Goal: Task Accomplishment & Management: Complete application form

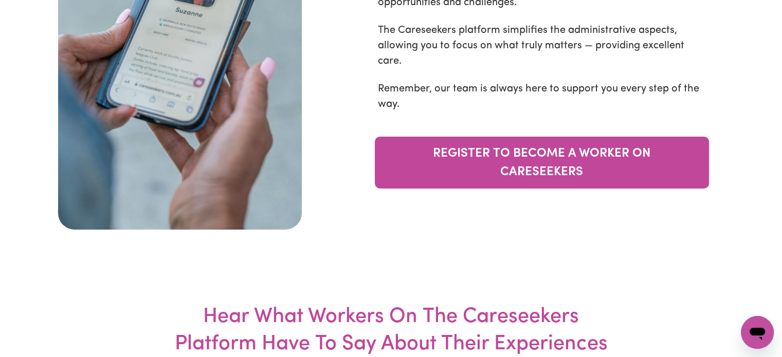
scroll to position [3517, 0]
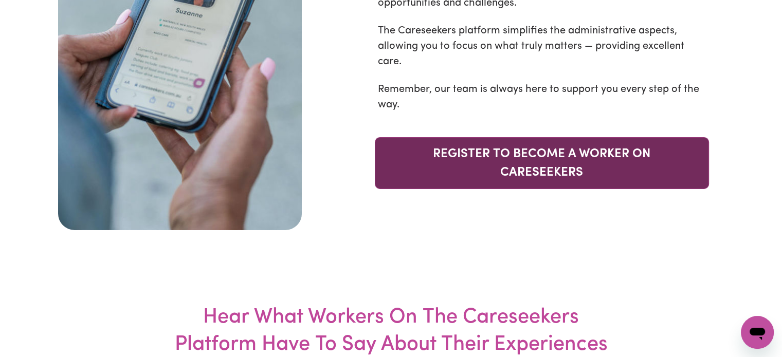
click at [521, 137] on link "REGISTER TO BECOME A WORKER ON CARESEEKERS" at bounding box center [542, 163] width 334 height 52
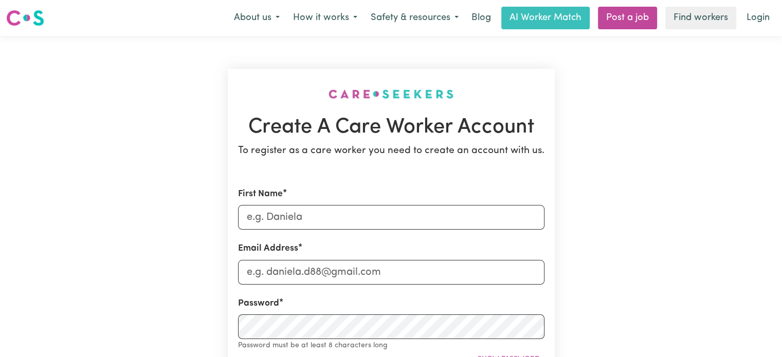
click at [259, 224] on input "First Name" at bounding box center [391, 217] width 306 height 25
type input "Davis"
click at [270, 269] on input "Email Address" at bounding box center [391, 272] width 306 height 25
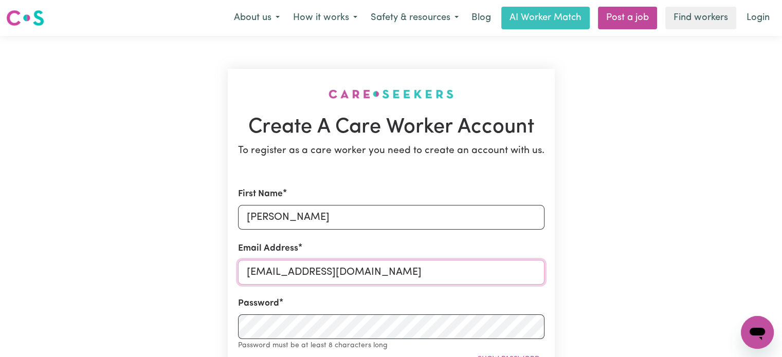
type input "davisjose2008@gmail.com"
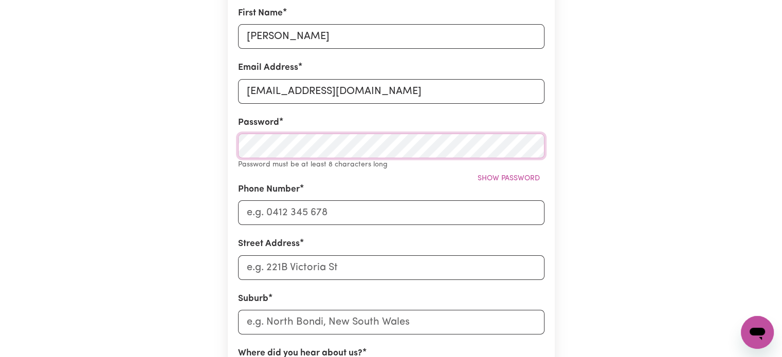
scroll to position [182, 0]
click at [272, 222] on input "Phone Number" at bounding box center [391, 211] width 306 height 25
type input "0434045341"
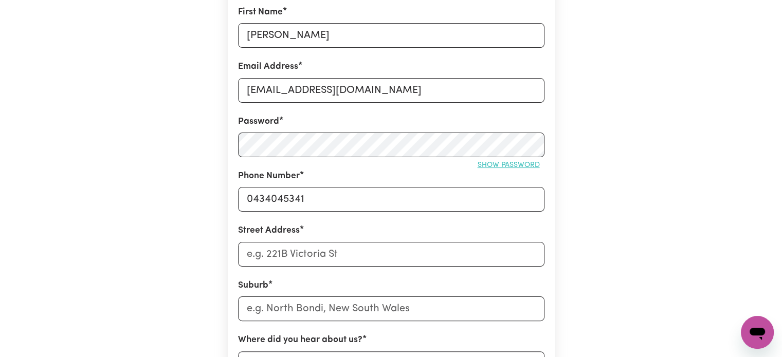
click at [509, 170] on button "Show password" at bounding box center [508, 165] width 71 height 16
click at [163, 215] on div "Create A Care Worker Account To register as a care worker you need to create an…" at bounding box center [391, 223] width 679 height 738
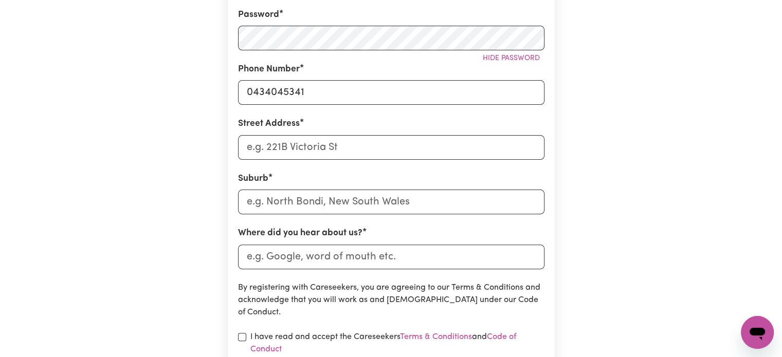
scroll to position [292, 0]
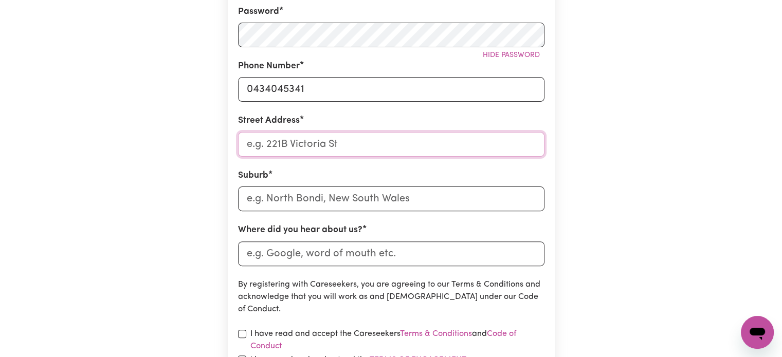
click at [260, 143] on input "Street Address" at bounding box center [391, 144] width 306 height 25
type input "17 Azure court"
click at [269, 196] on input "text" at bounding box center [391, 199] width 306 height 25
type input "Dee"
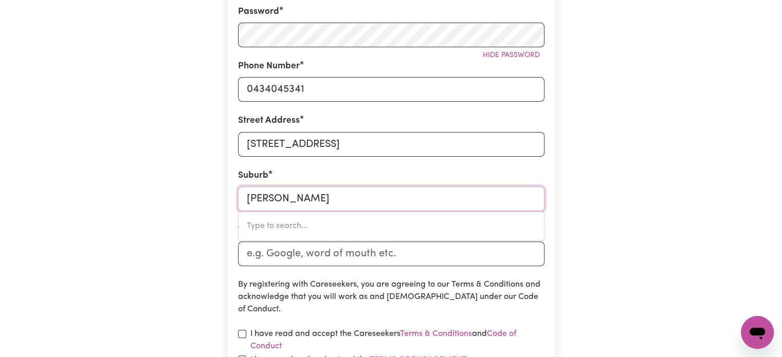
type input "Dee, Tasmania, 7140"
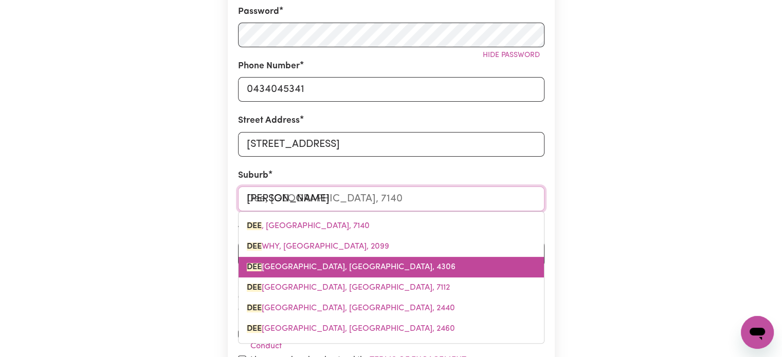
click at [318, 263] on span "DEE BING HEIGHTS, Queensland, 4306" at bounding box center [351, 267] width 209 height 8
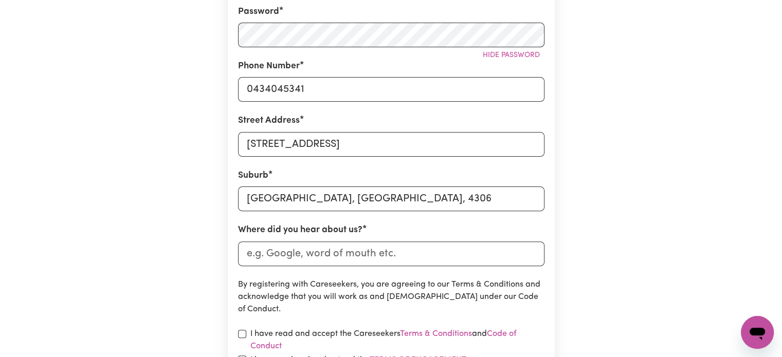
click at [163, 240] on div "Create A Care Worker Account To register as a care worker you need to create an…" at bounding box center [391, 113] width 679 height 738
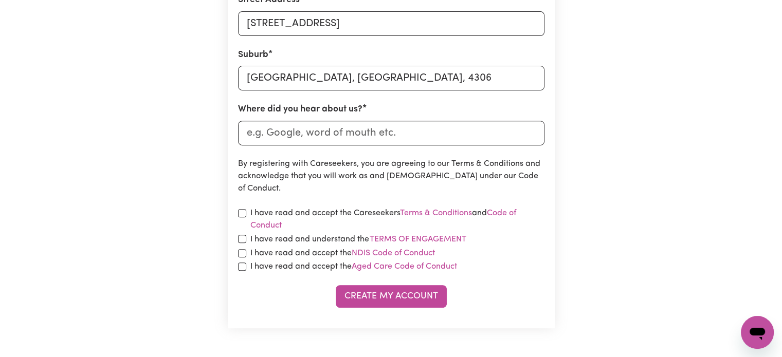
scroll to position [418, 0]
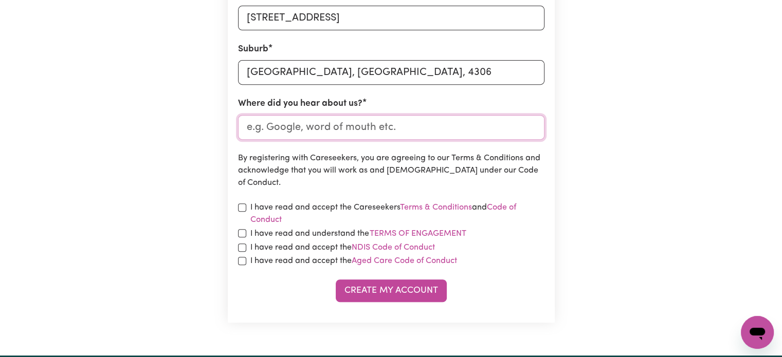
click at [279, 125] on input "Where did you hear about us?" at bounding box center [391, 127] width 306 height 25
type input "Word of mouth"
click at [242, 206] on input "checkbox" at bounding box center [242, 208] width 8 height 8
checkbox input "true"
click at [243, 236] on input "checkbox" at bounding box center [242, 233] width 8 height 8
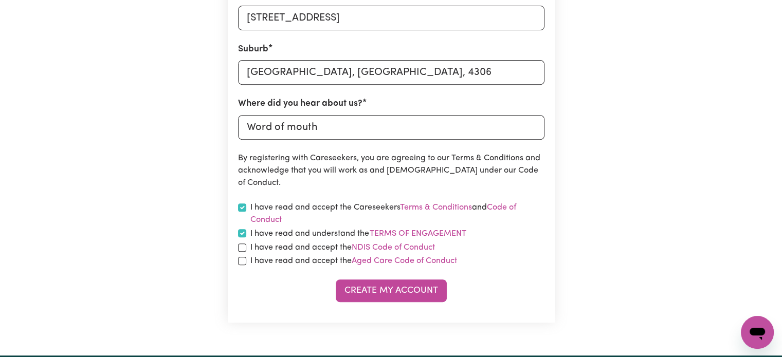
checkbox input "true"
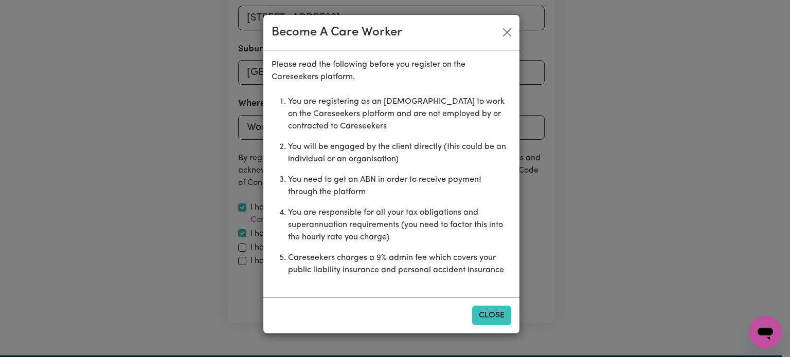
click at [486, 307] on button "Close" at bounding box center [491, 316] width 39 height 20
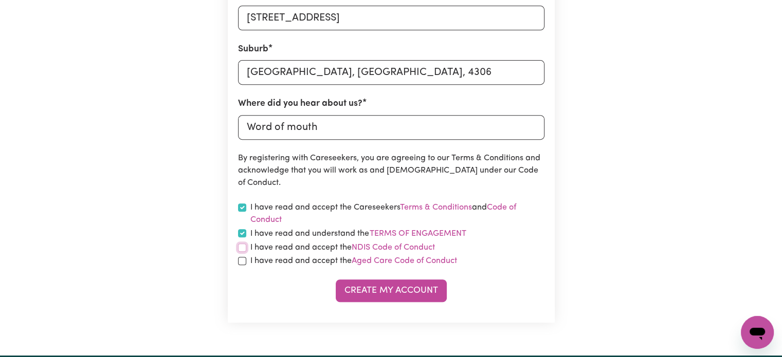
click at [241, 248] on input "checkbox" at bounding box center [242, 248] width 8 height 8
checkbox input "true"
click at [508, 206] on link "Code of Conduct" at bounding box center [383, 214] width 266 height 21
click at [413, 244] on link "NDIS Code of Conduct" at bounding box center [393, 248] width 83 height 8
click at [417, 264] on link "Aged Care Code of Conduct" at bounding box center [404, 261] width 105 height 8
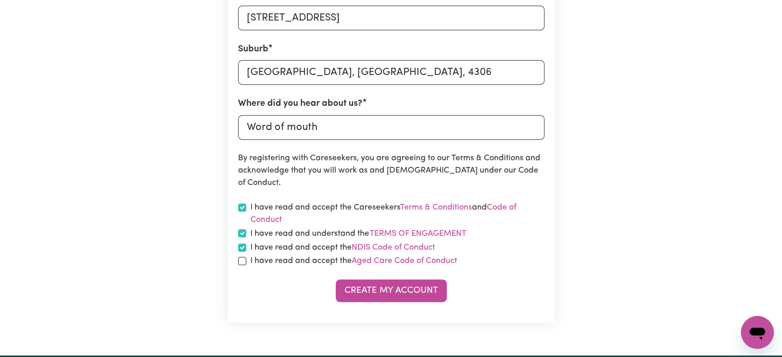
click at [246, 261] on div "I have read and accept the Aged Care Code of Conduct" at bounding box center [391, 261] width 306 height 12
click at [245, 260] on input "checkbox" at bounding box center [242, 261] width 8 height 8
checkbox input "true"
click at [380, 290] on button "Create My Account" at bounding box center [391, 291] width 111 height 23
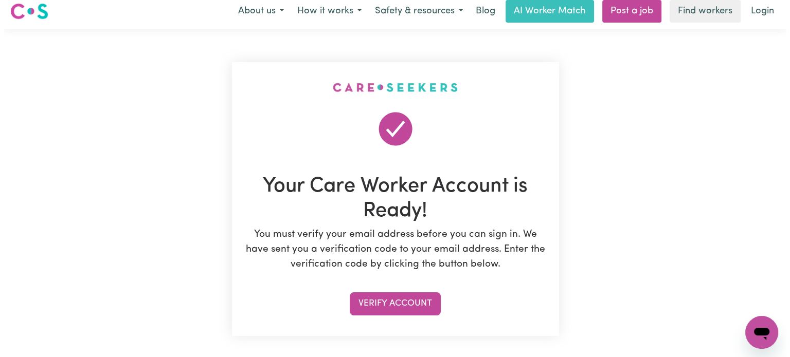
scroll to position [5, 0]
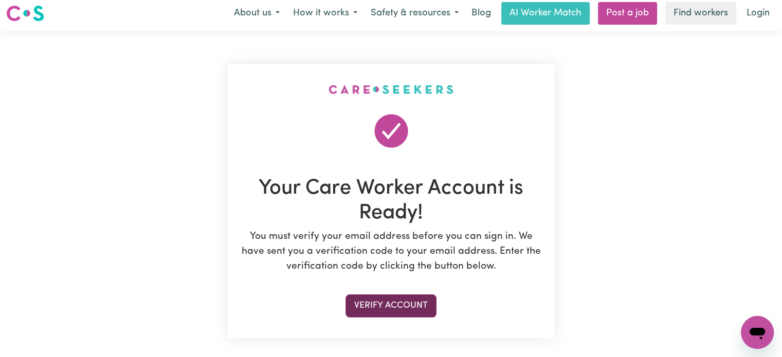
click at [362, 300] on button "Verify Account" at bounding box center [390, 306] width 91 height 23
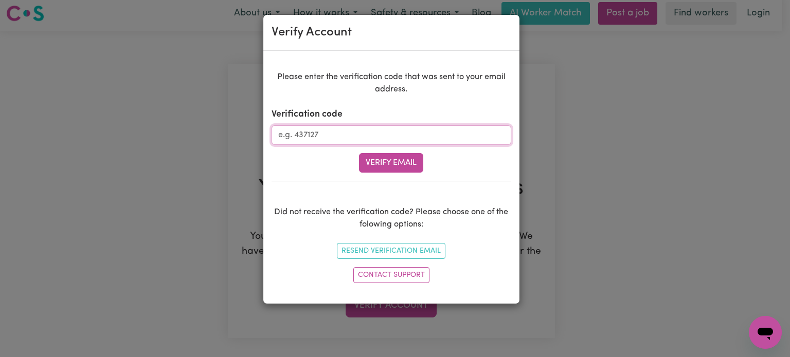
paste input "748847"
type input "748847"
click at [404, 162] on button "Verify Email" at bounding box center [391, 163] width 64 height 20
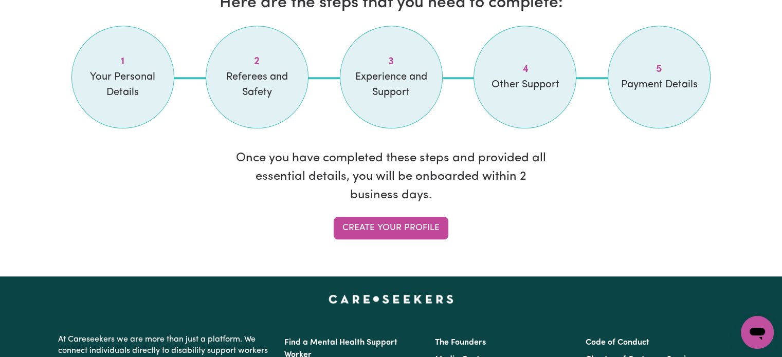
scroll to position [893, 0]
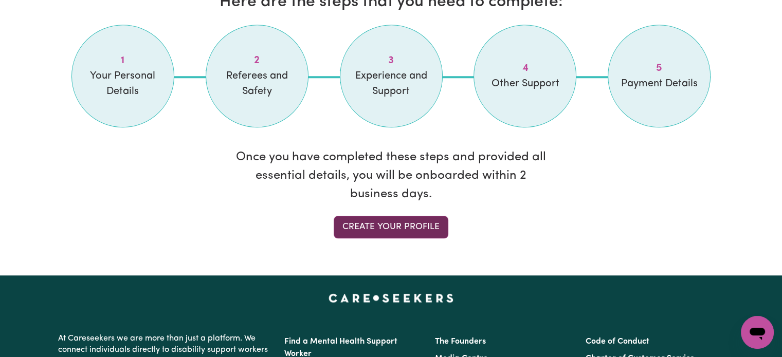
click at [364, 224] on link "Create your profile" at bounding box center [391, 227] width 115 height 23
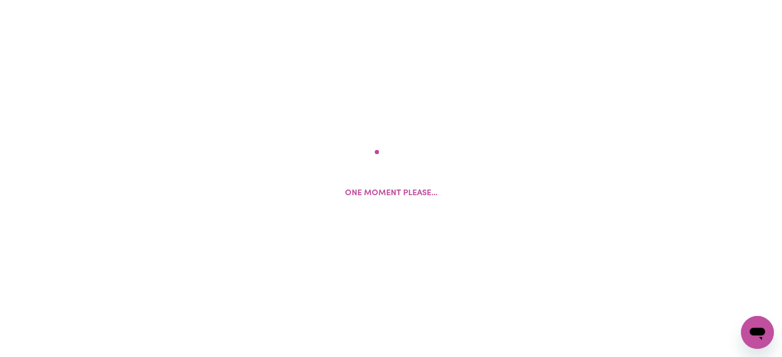
select select "Studying a healthcare related degree or qualification"
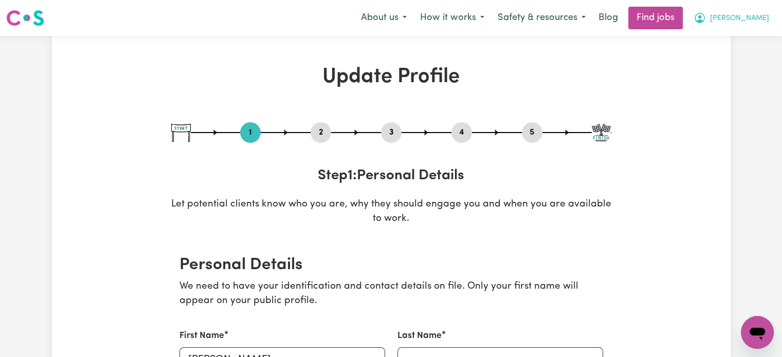
click at [756, 19] on span "Davis" at bounding box center [739, 18] width 59 height 11
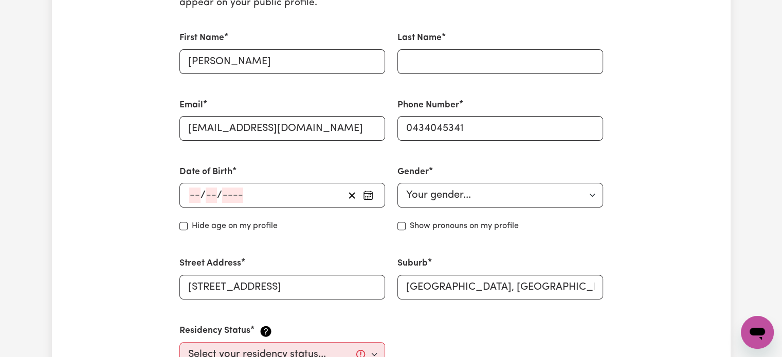
scroll to position [299, 0]
click at [454, 48] on input "Last Name" at bounding box center [500, 60] width 206 height 25
type input "Jose"
click at [196, 191] on input "number" at bounding box center [194, 194] width 11 height 15
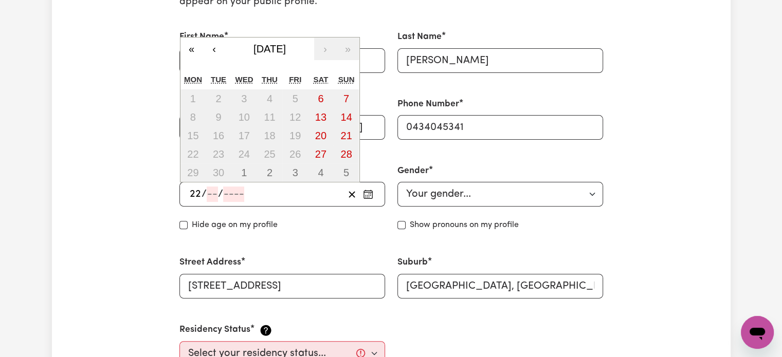
type input "22"
type input "12"
type input "198"
type input "1986-12-22"
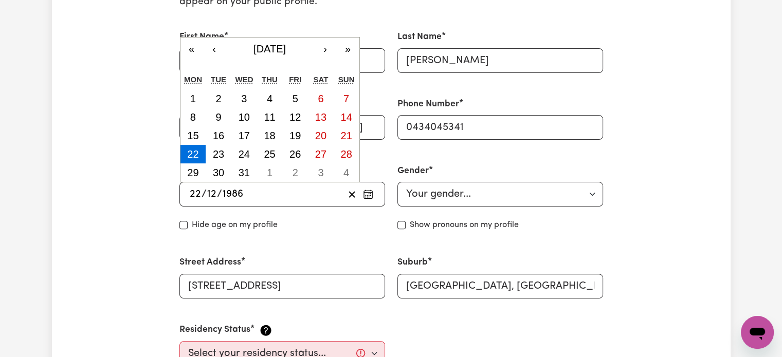
type input "1986"
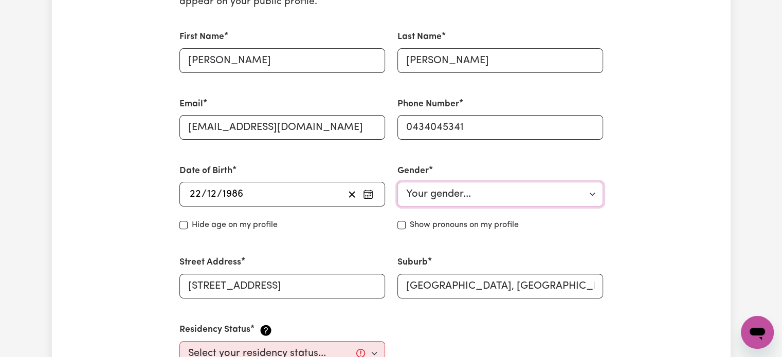
click at [431, 187] on select "Your gender... Female Male Non-binary Other Prefer not to say" at bounding box center [500, 194] width 206 height 25
select select "male"
click at [397, 182] on select "Your gender... Female Male Non-binary Other Prefer not to say" at bounding box center [500, 194] width 206 height 25
click at [182, 228] on input "Hide age" at bounding box center [183, 225] width 8 height 8
checkbox input "true"
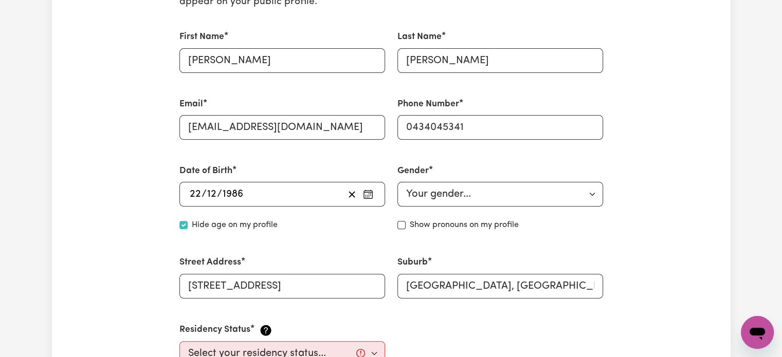
click at [606, 245] on div "Suburb DEEBING HEIGHTS, Queensland, 4306" at bounding box center [500, 277] width 218 height 67
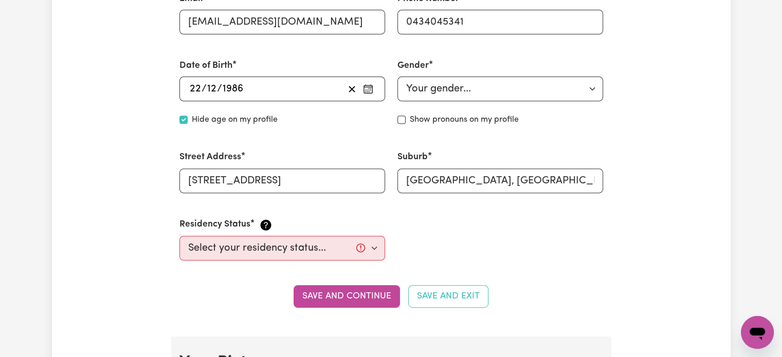
scroll to position [405, 0]
click at [345, 250] on select "Select your residency status... Australian citizen Australian PR Temporary Work…" at bounding box center [282, 247] width 206 height 25
select select "Australian Citizen"
click at [179, 235] on select "Select your residency status... Australian citizen Australian PR Temporary Work…" at bounding box center [282, 247] width 206 height 25
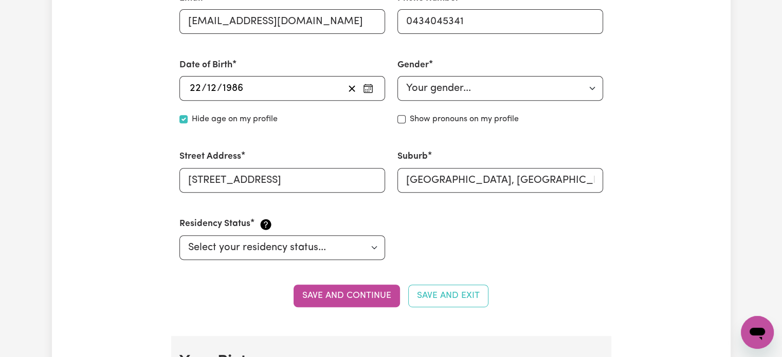
click at [456, 259] on div "First Name Davis Last Name Jose Email davisjose2008@gmail.com Phone Number 0434…" at bounding box center [391, 92] width 436 height 360
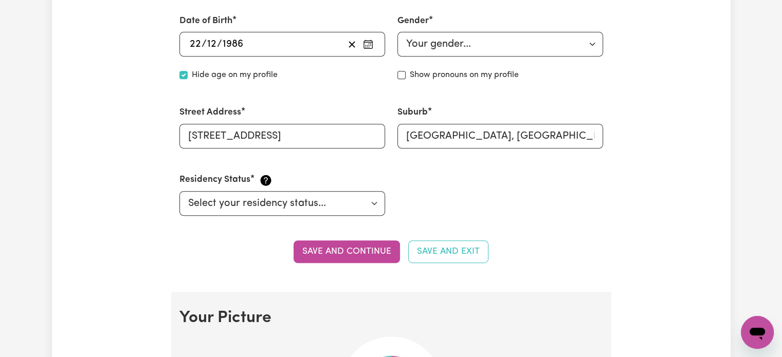
scroll to position [450, 0]
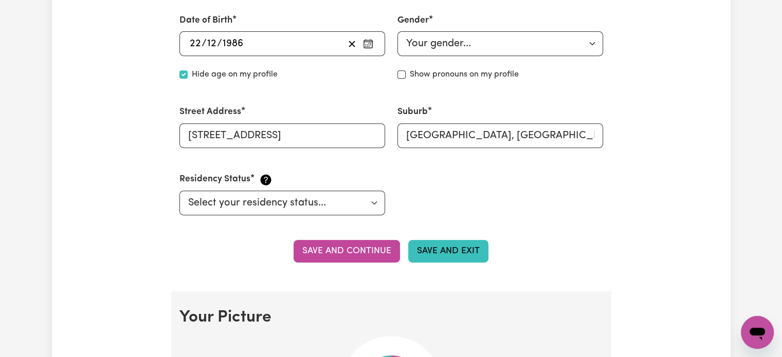
click at [475, 249] on button "Save and Exit" at bounding box center [448, 251] width 80 height 23
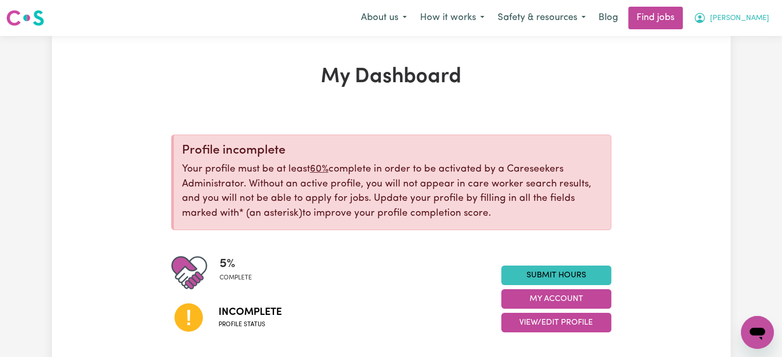
click at [764, 11] on button "Davis" at bounding box center [731, 18] width 89 height 22
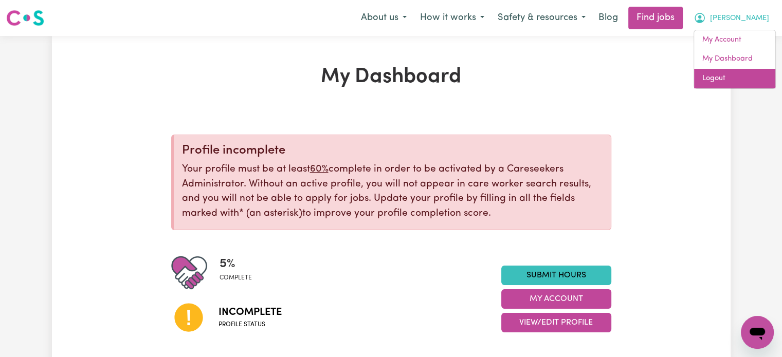
click at [720, 85] on link "Logout" at bounding box center [734, 79] width 81 height 20
